Goal: Task Accomplishment & Management: Manage account settings

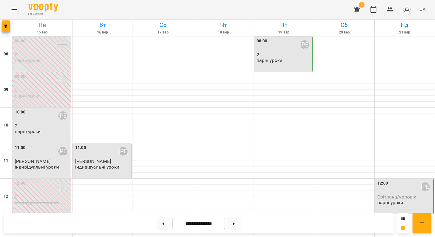
scroll to position [137, 0]
click at [360, 4] on span "4" at bounding box center [362, 5] width 6 height 6
click at [357, 8] on icon "button" at bounding box center [357, 10] width 6 height 6
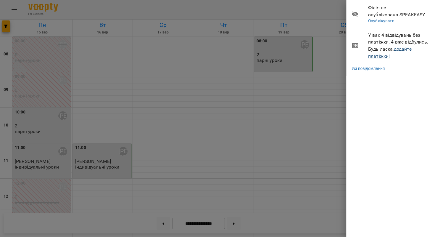
click at [386, 57] on link "додайте платіжки!" at bounding box center [389, 52] width 43 height 13
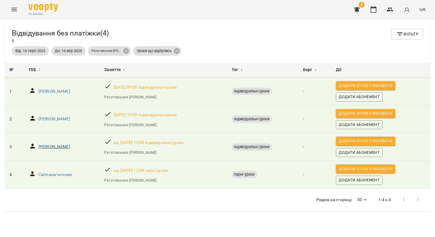
click at [40, 147] on p "[PERSON_NAME]" at bounding box center [54, 147] width 32 height 6
click at [13, 11] on icon "Menu" at bounding box center [14, 9] width 7 height 7
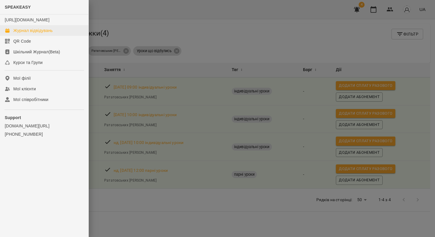
click at [36, 33] on div "Журнал відвідувань" at bounding box center [32, 31] width 39 height 6
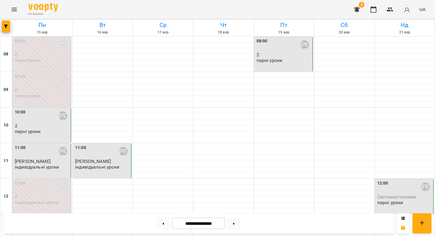
scroll to position [147, 0]
click at [357, 12] on icon "button" at bounding box center [356, 9] width 7 height 7
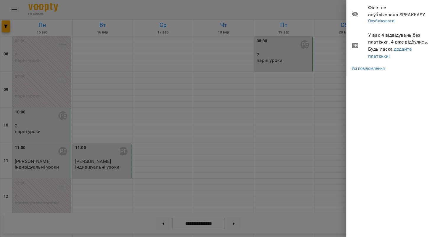
click at [128, 139] on div at bounding box center [217, 118] width 435 height 237
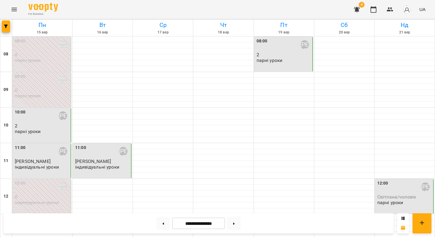
scroll to position [0, 0]
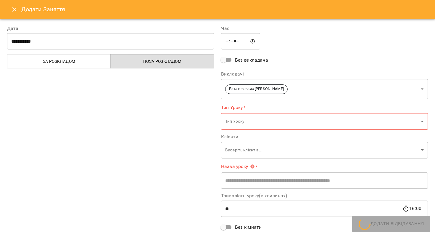
type input "**********"
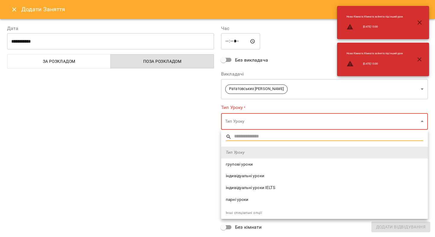
click at [249, 175] on span "індивідуальні уроки" at bounding box center [324, 176] width 197 height 6
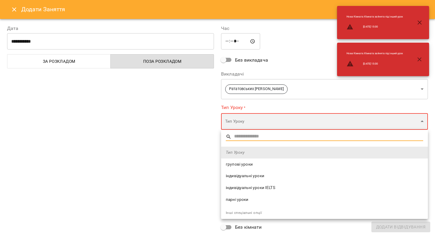
type input "**********"
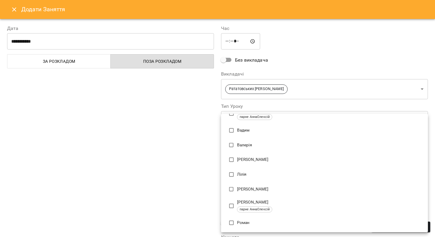
scroll to position [136, 0]
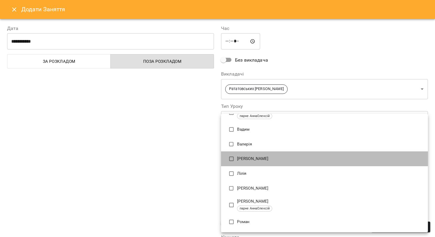
click at [241, 156] on p "[PERSON_NAME]" at bounding box center [330, 159] width 186 height 6
type input "**********"
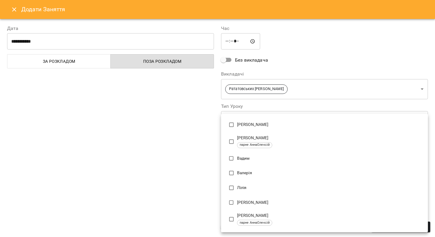
click at [198, 160] on div at bounding box center [217, 118] width 435 height 237
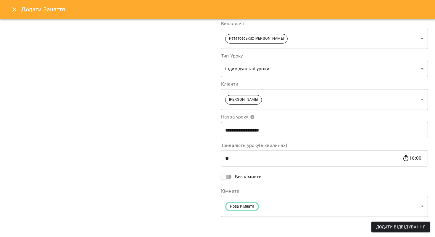
scroll to position [13, 0]
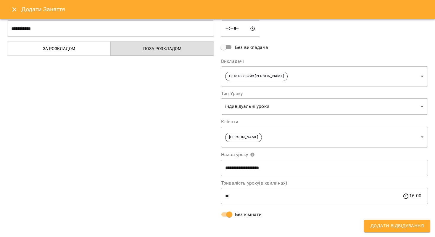
click at [382, 225] on span "Додати Відвідування" at bounding box center [396, 226] width 53 height 8
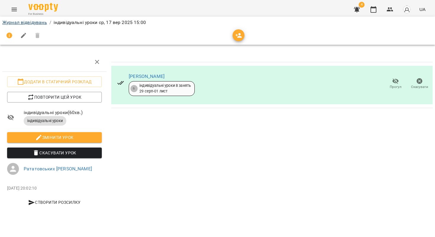
click at [41, 22] on link "Журнал відвідувань" at bounding box center [24, 23] width 45 height 6
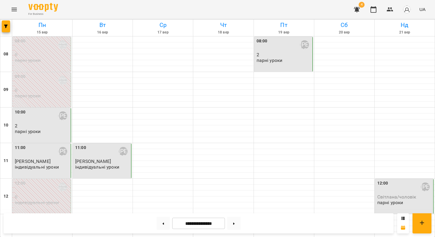
scroll to position [211, 0]
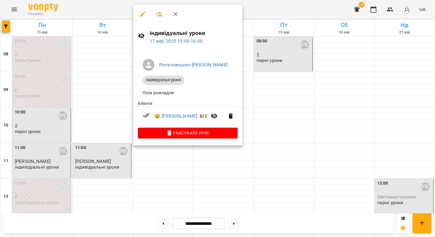
click at [99, 102] on div at bounding box center [217, 118] width 435 height 237
